Goal: Information Seeking & Learning: Learn about a topic

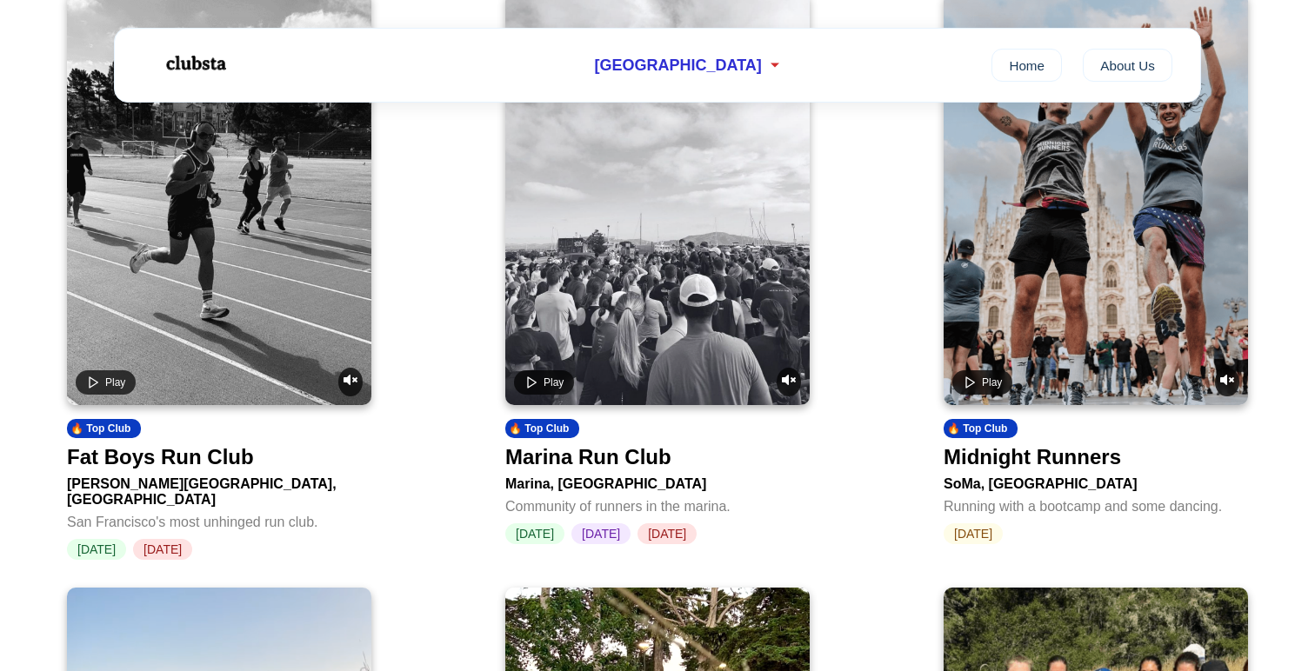
scroll to position [742, 0]
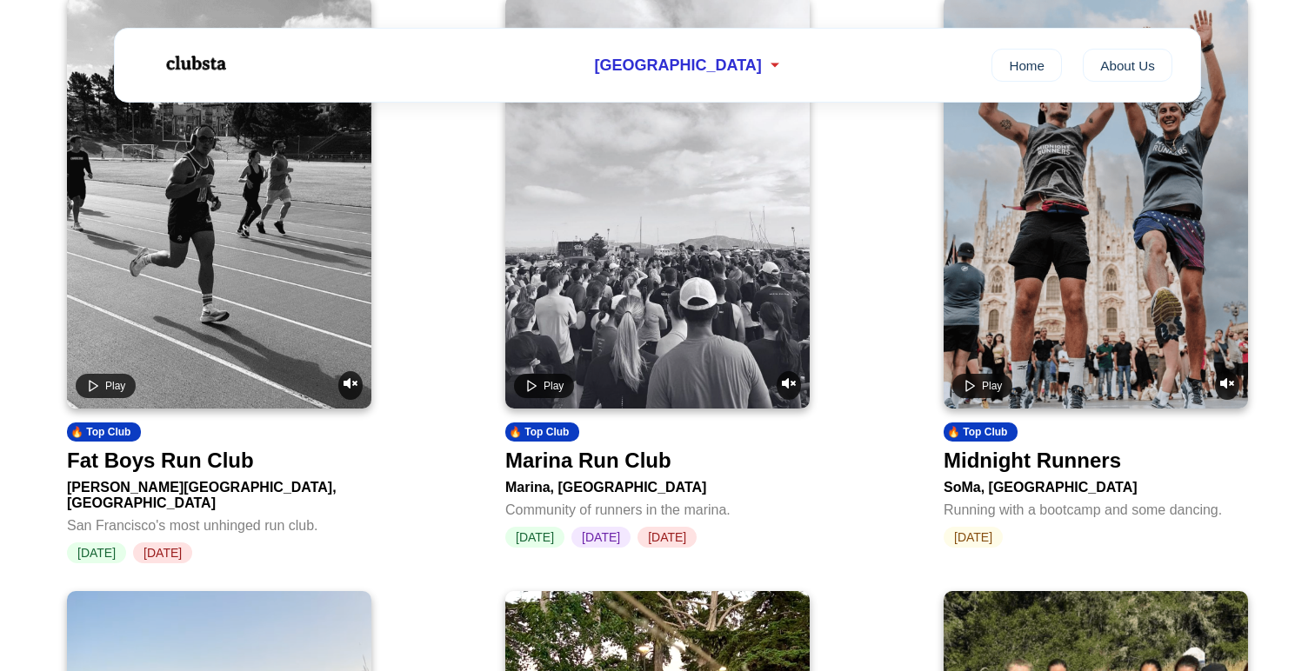
click at [106, 469] on div "Fat Boys Run Club" at bounding box center [160, 461] width 187 height 24
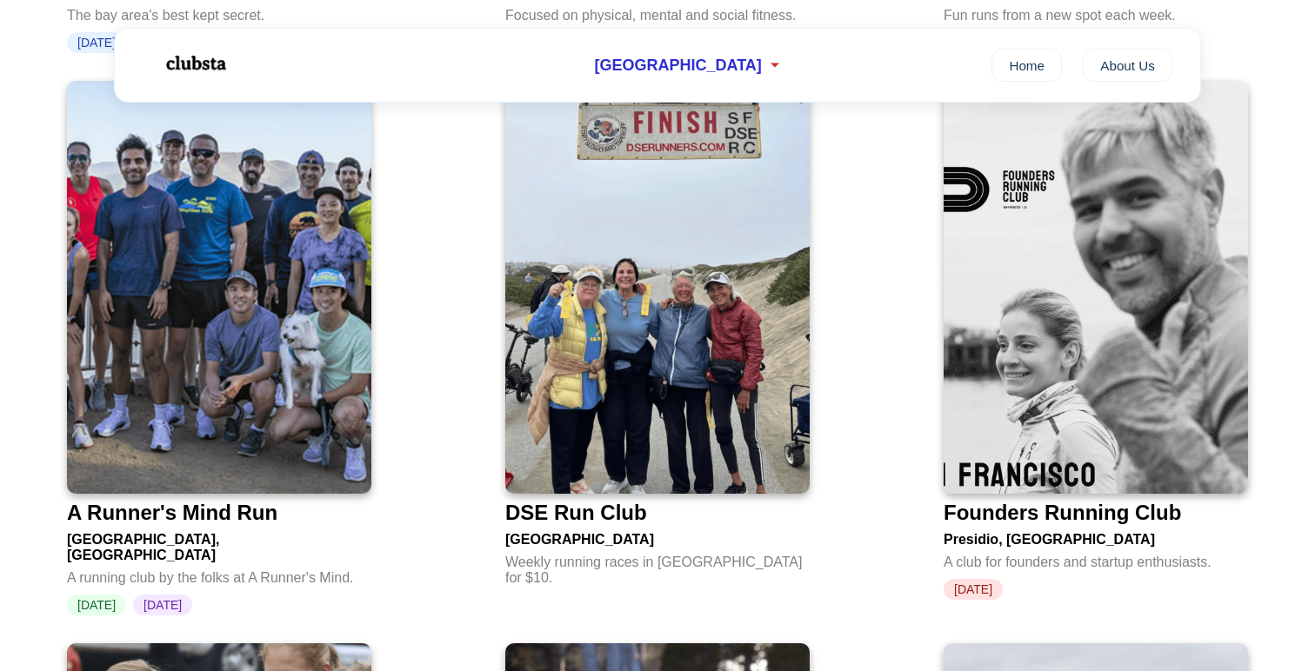
scroll to position [3594, 0]
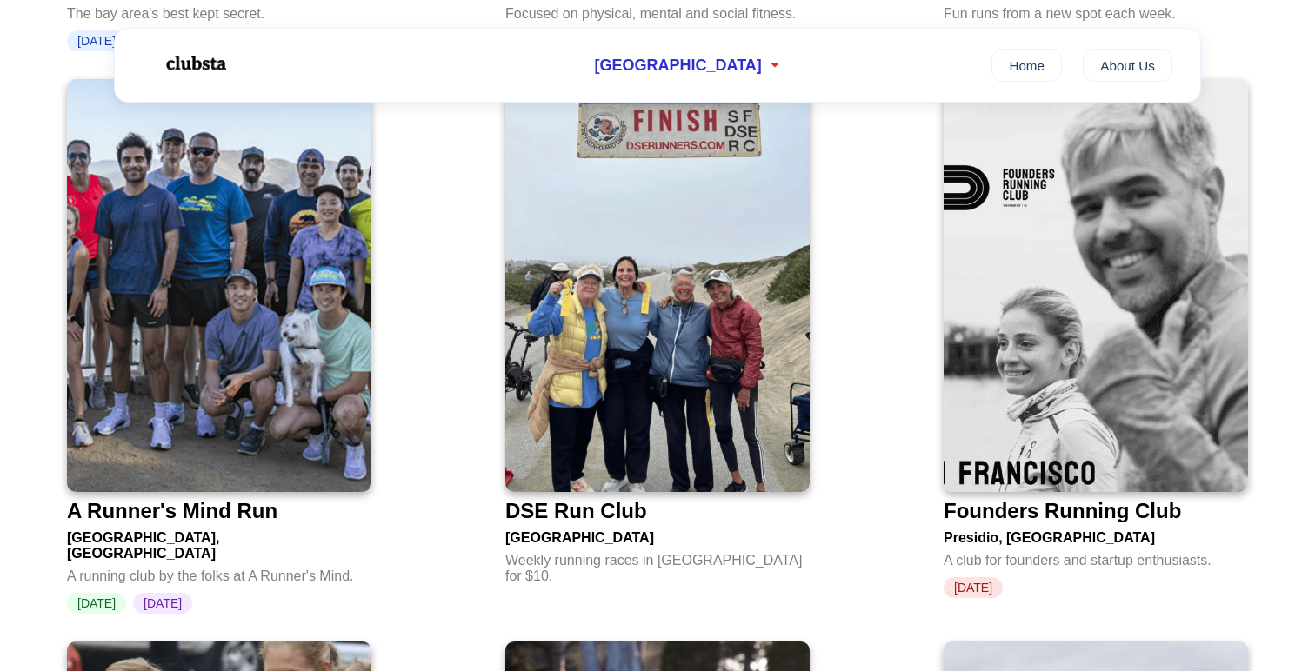
click at [338, 258] on img at bounding box center [219, 285] width 304 height 413
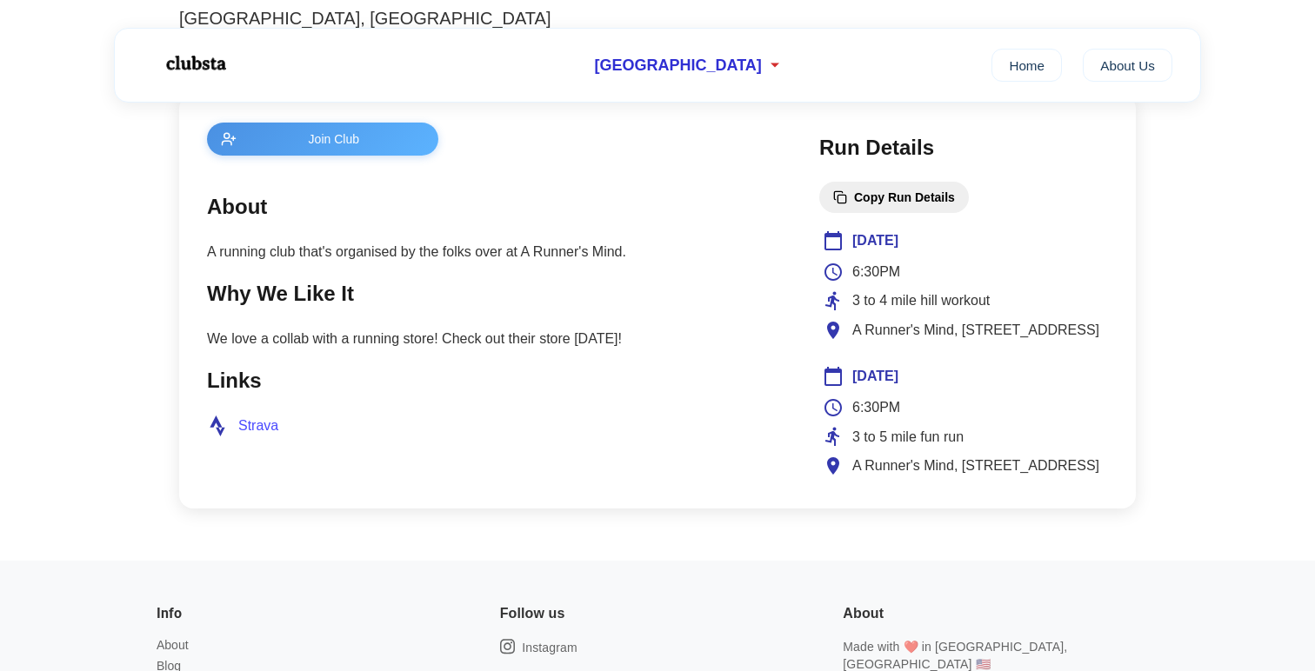
scroll to position [654, 0]
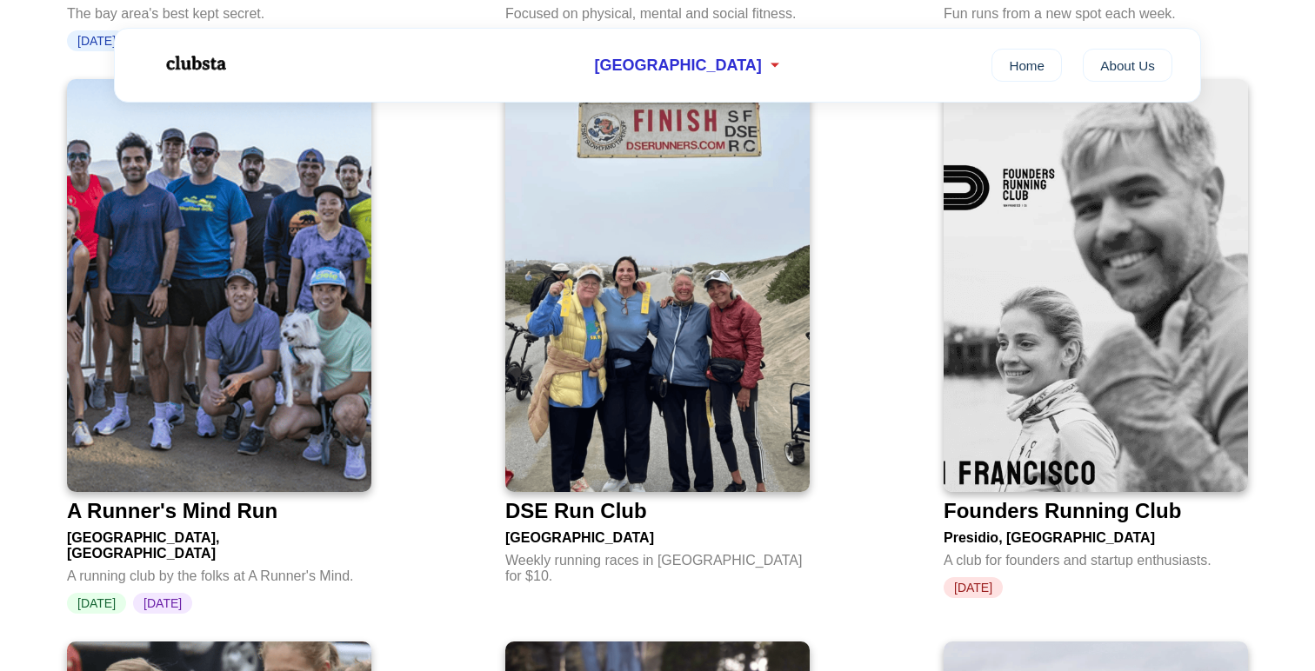
scroll to position [654, 0]
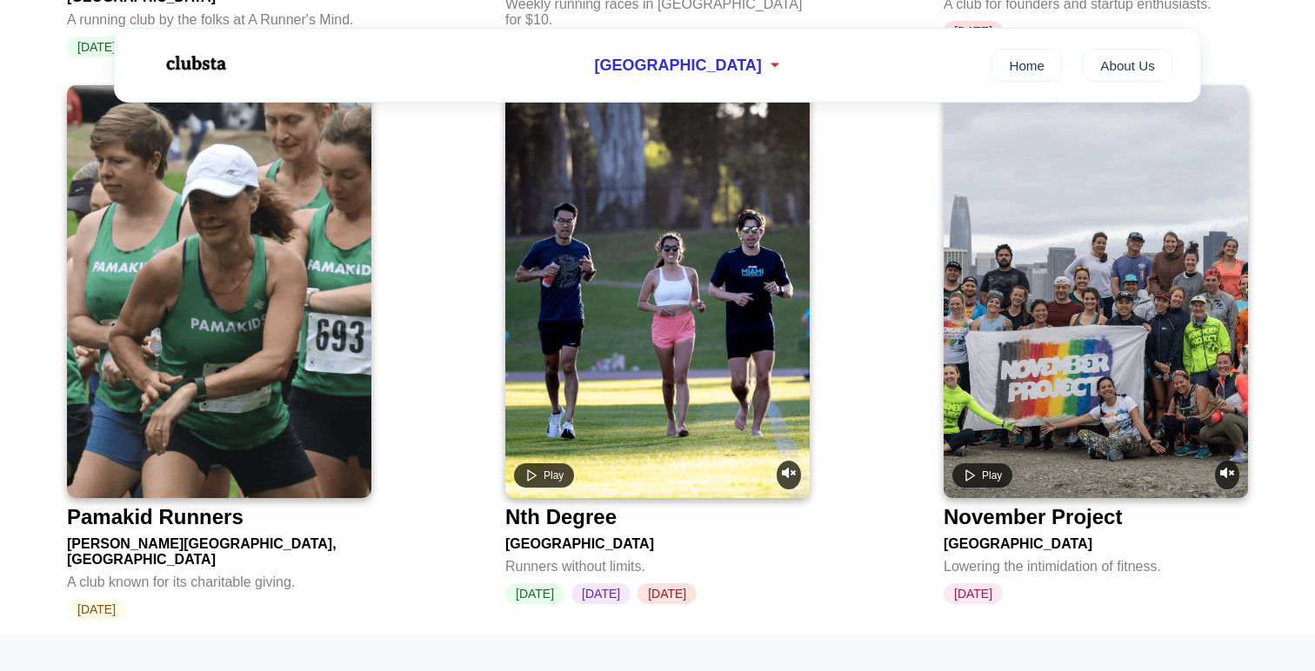
scroll to position [4157, 0]
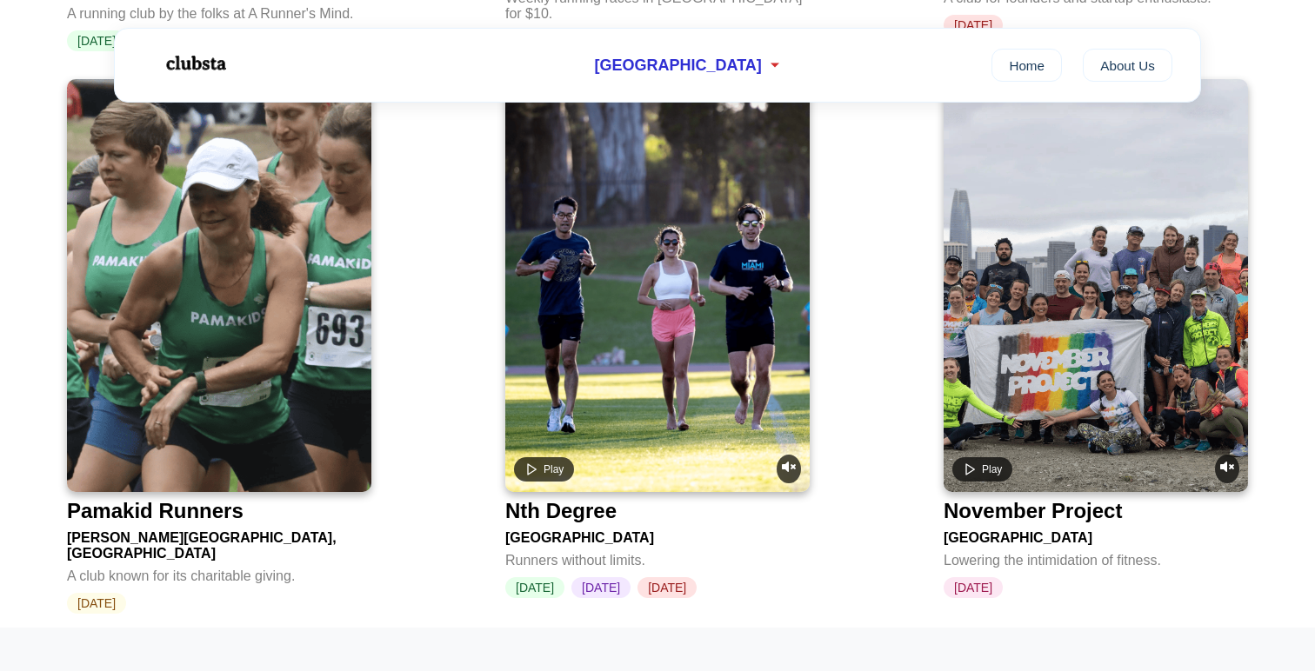
click at [559, 262] on video at bounding box center [657, 285] width 304 height 413
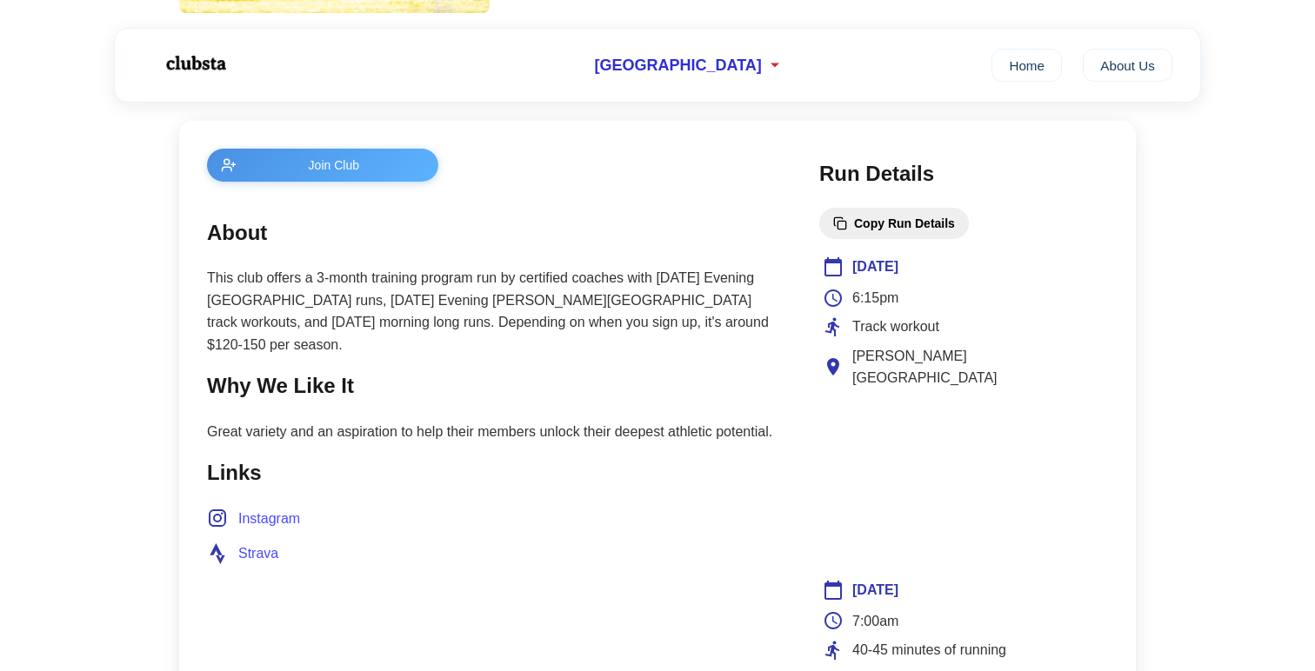
scroll to position [627, 0]
